Goal: Contribute content: Add original content to the website for others to see

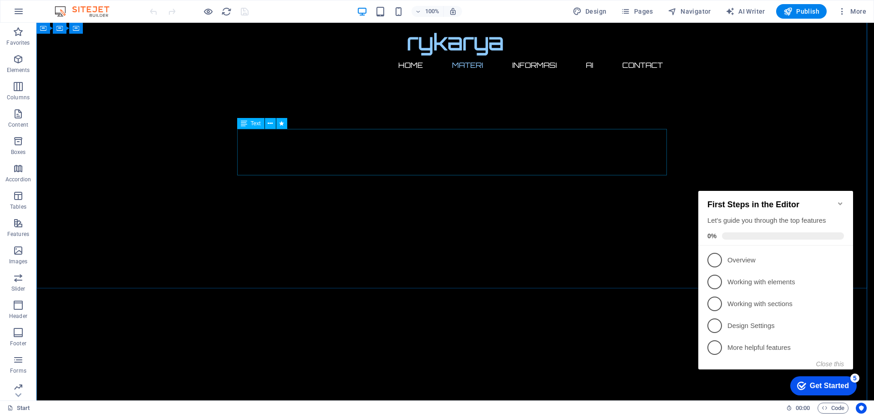
scroll to position [239, 0]
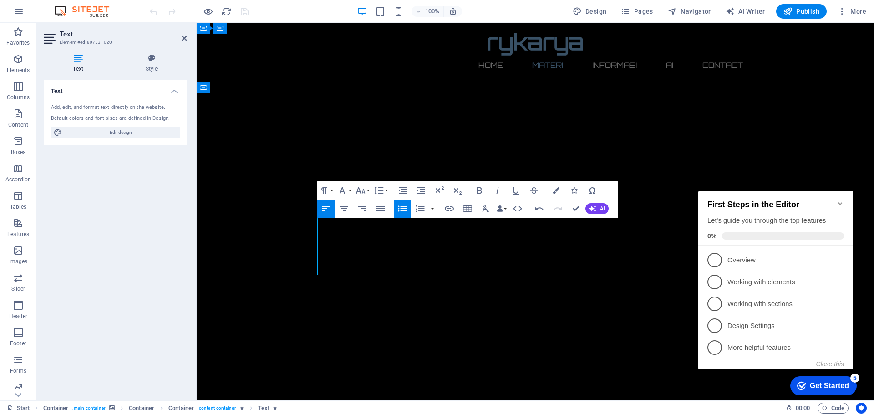
drag, startPoint x: 403, startPoint y: 270, endPoint x: 354, endPoint y: 270, distance: 48.7
click at [449, 206] on icon "button" at bounding box center [449, 208] width 11 height 11
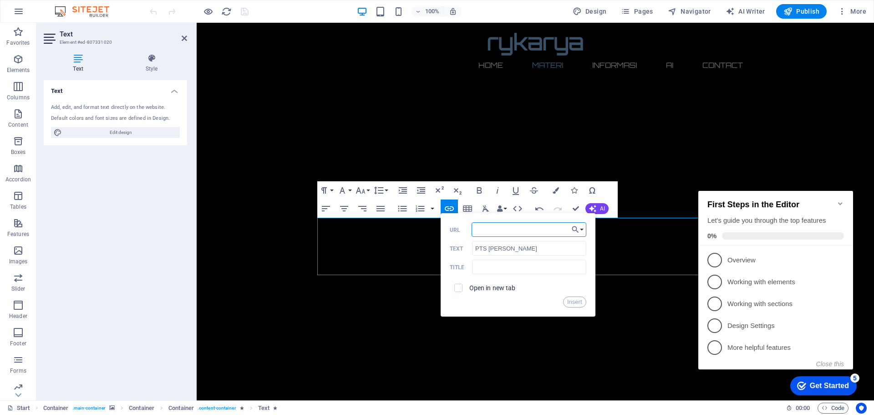
paste input "[URL][DOMAIN_NAME]"
type input "[URL][DOMAIN_NAME]"
drag, startPoint x: 486, startPoint y: 247, endPoint x: 465, endPoint y: 247, distance: 20.9
click at [465, 247] on div "PTS [PERSON_NAME] Text" at bounding box center [518, 248] width 137 height 15
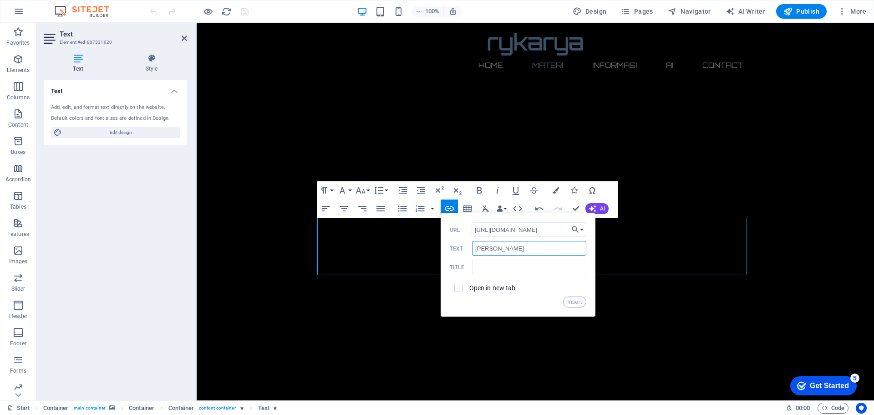
type input "Ujian [PERSON_NAME]"
click at [573, 302] on button "Insert" at bounding box center [574, 301] width 23 height 11
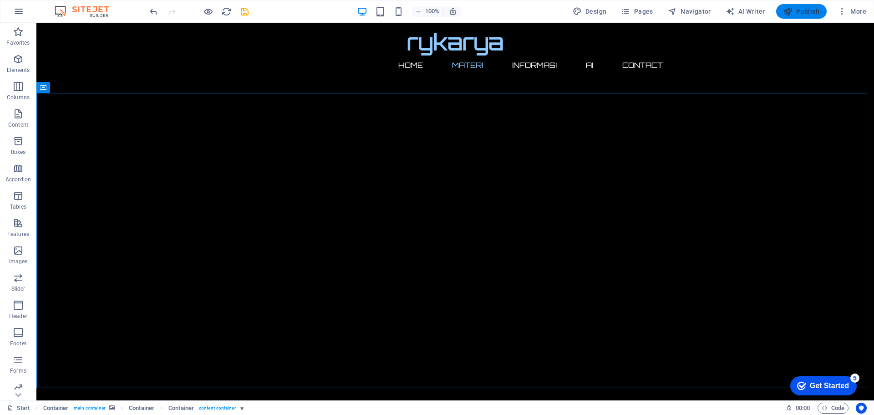
click at [804, 12] on span "Publish" at bounding box center [802, 11] width 36 height 9
